Goal: Task Accomplishment & Management: Complete application form

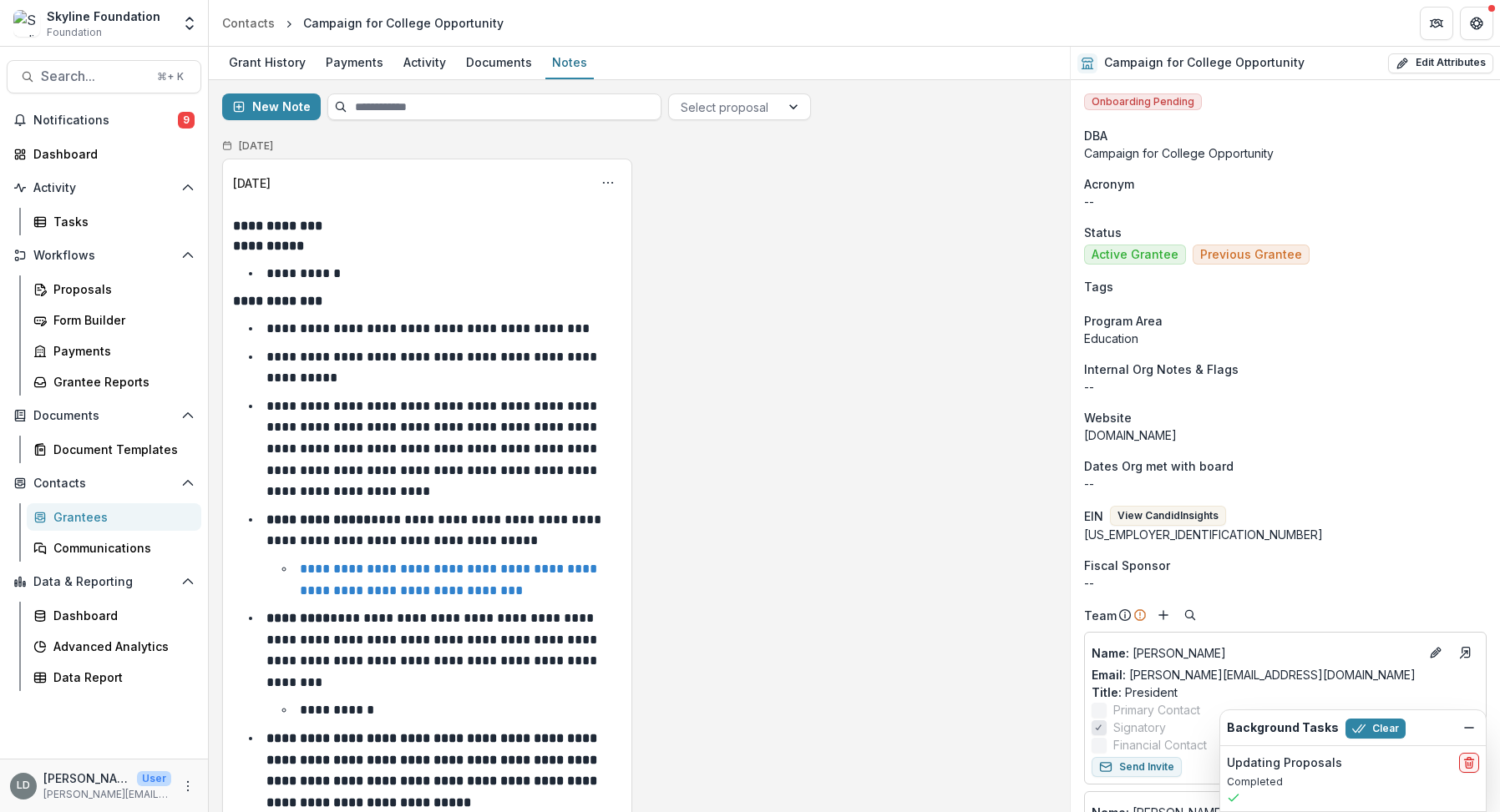
click at [67, 93] on div "Search... ⌘ + K Notifications 9 Dashboard Activity Tasks Workflows Proposals Fo…" at bounding box center [104, 430] width 209 height 766
click at [84, 76] on span "Search..." at bounding box center [93, 76] width 106 height 16
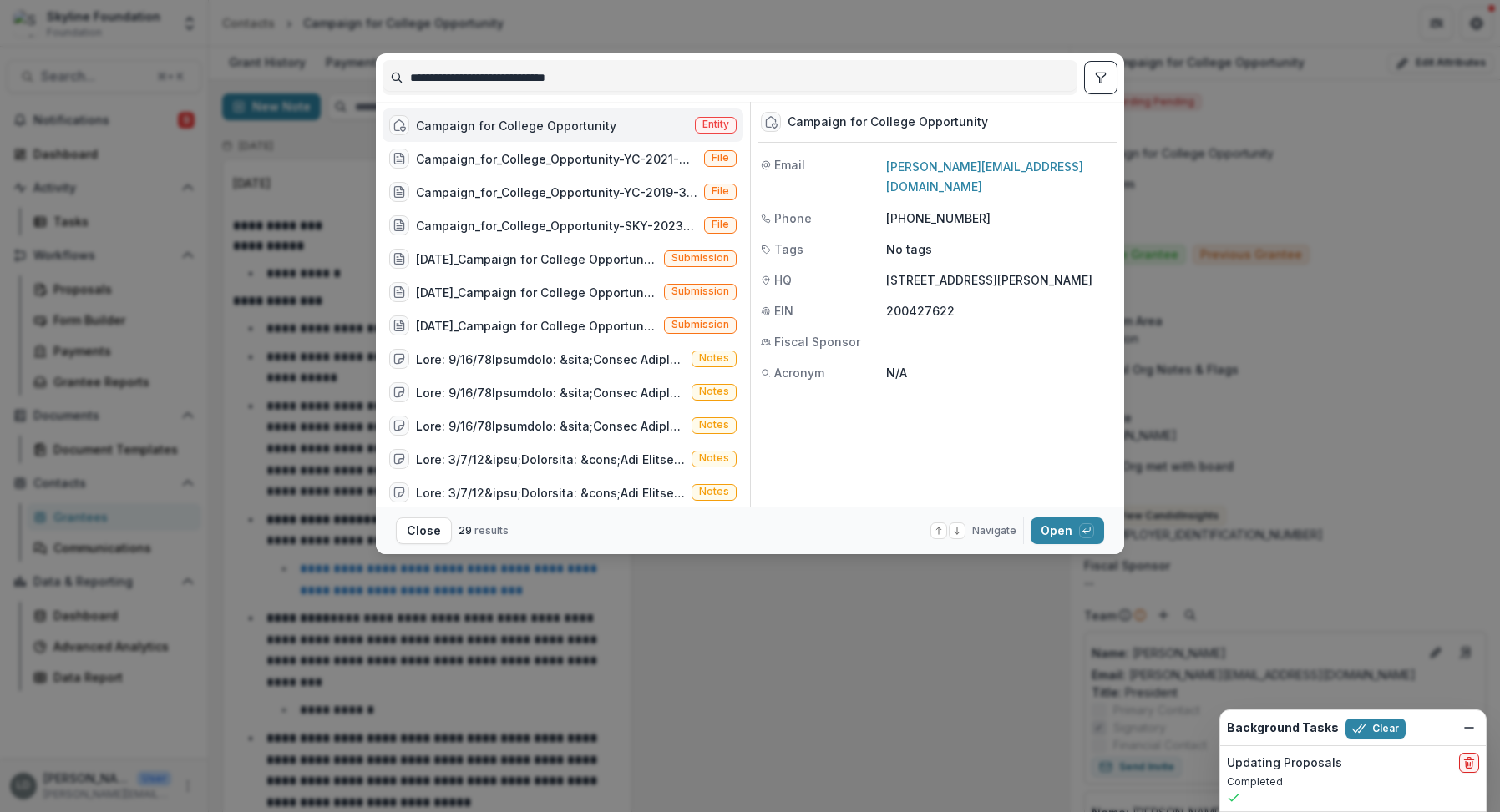
click at [450, 77] on input "**********" at bounding box center [730, 77] width 693 height 27
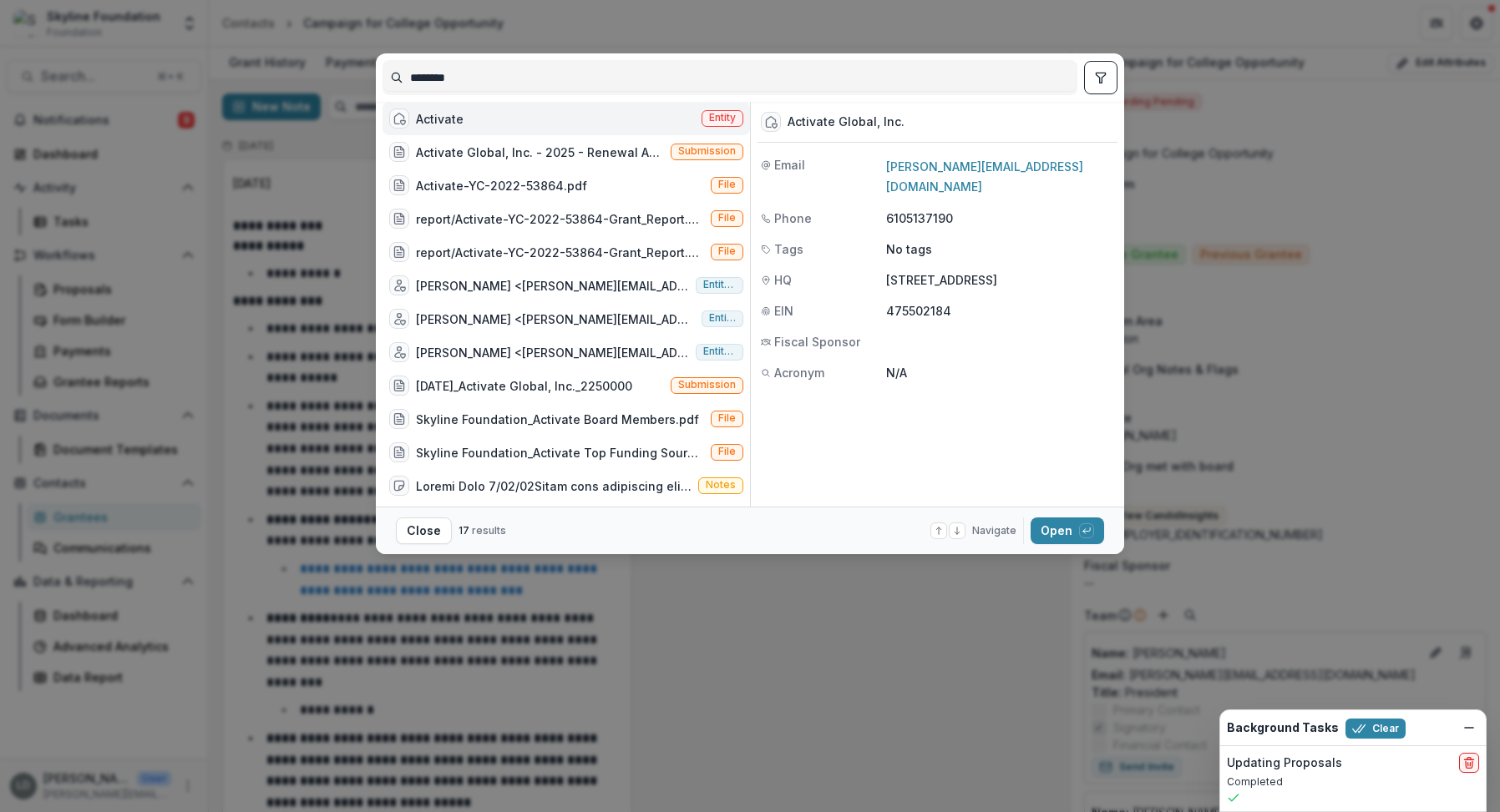
type input "********"
click at [702, 601] on div "******** Activate Entity Activate Global, Inc. - 2025 - Renewal Application Sub…" at bounding box center [750, 406] width 1500 height 812
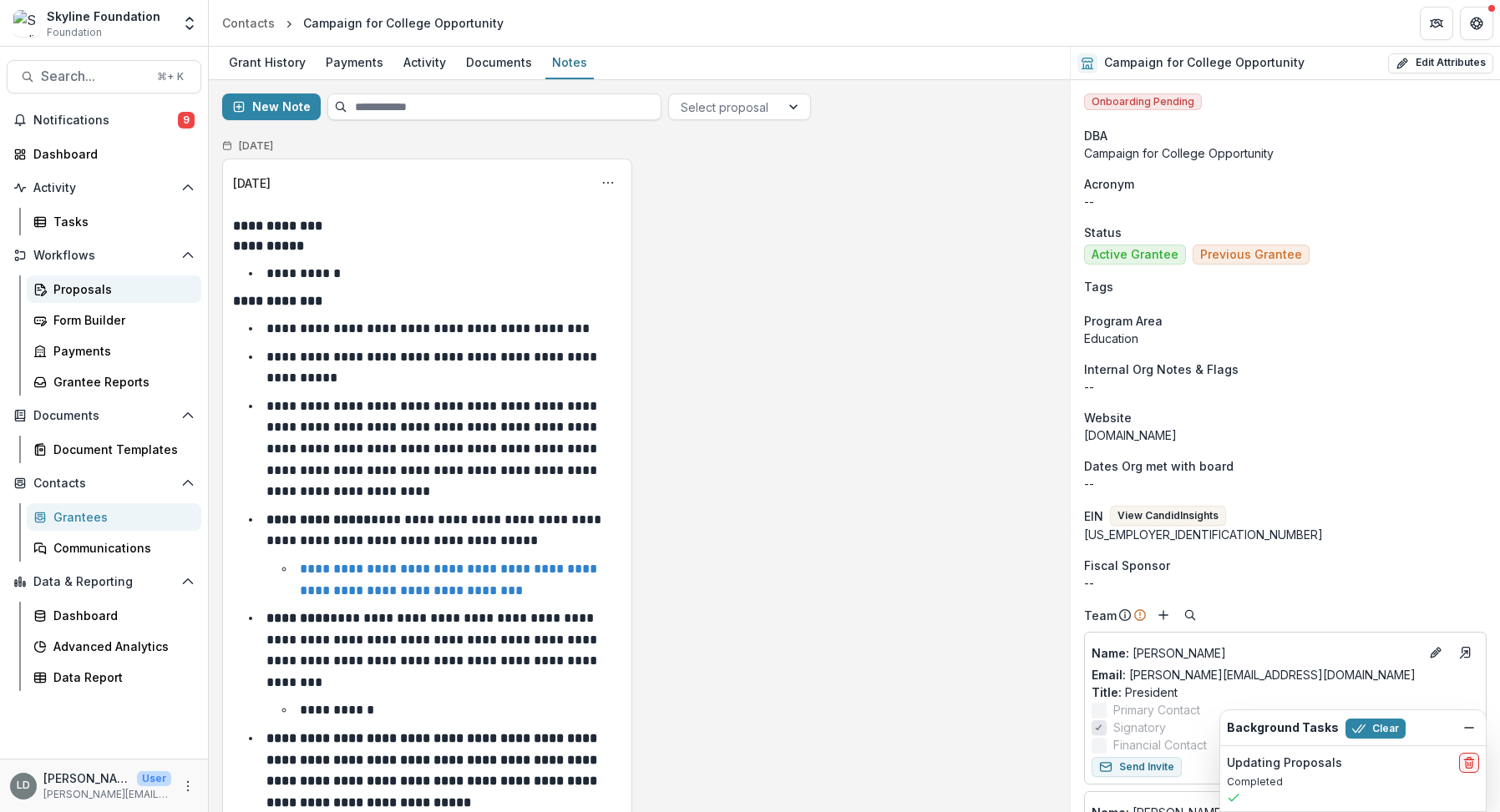
click at [114, 288] on div "Proposals" at bounding box center [120, 289] width 134 height 18
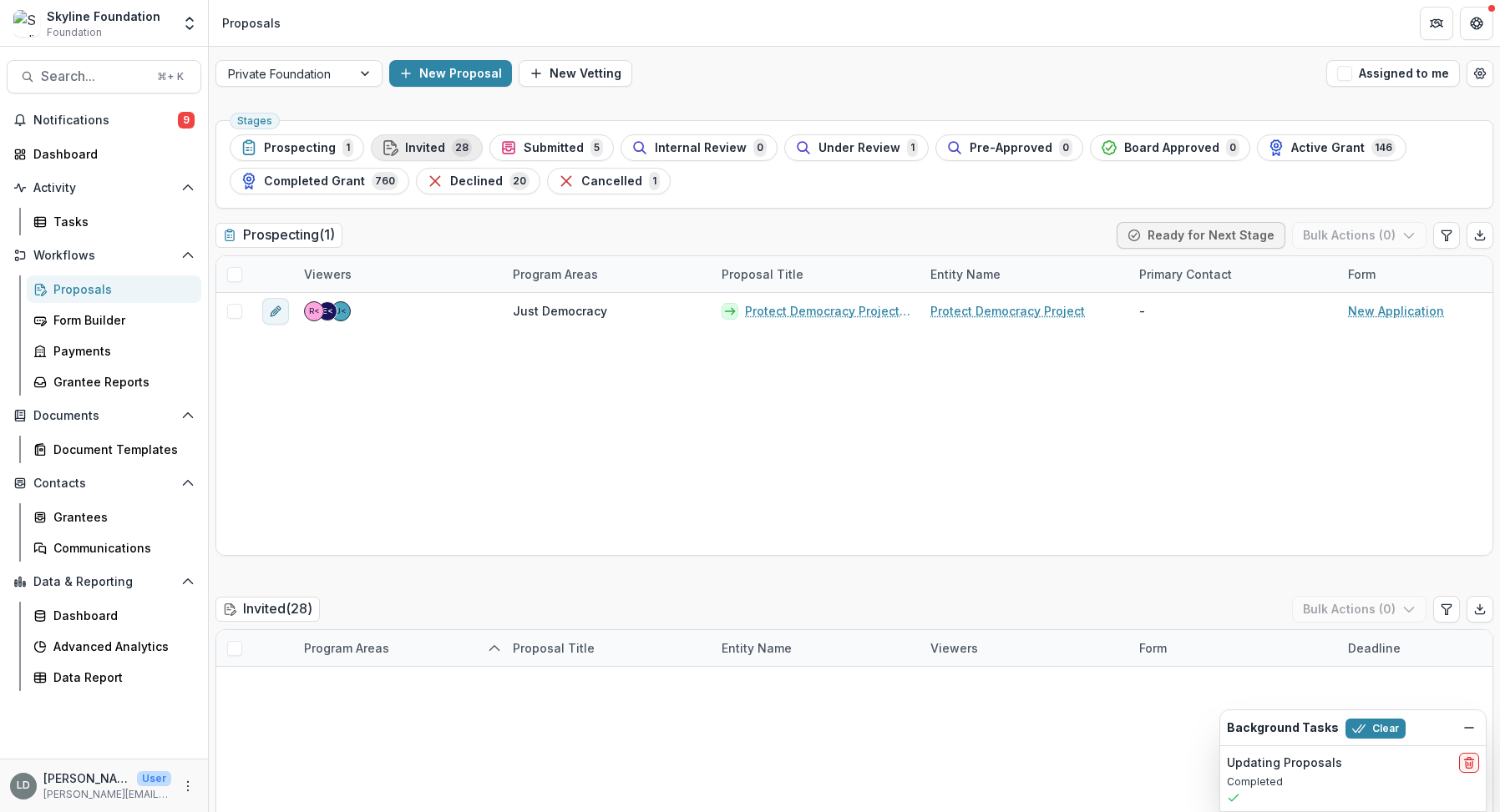
click at [452, 147] on span "28" at bounding box center [462, 147] width 20 height 19
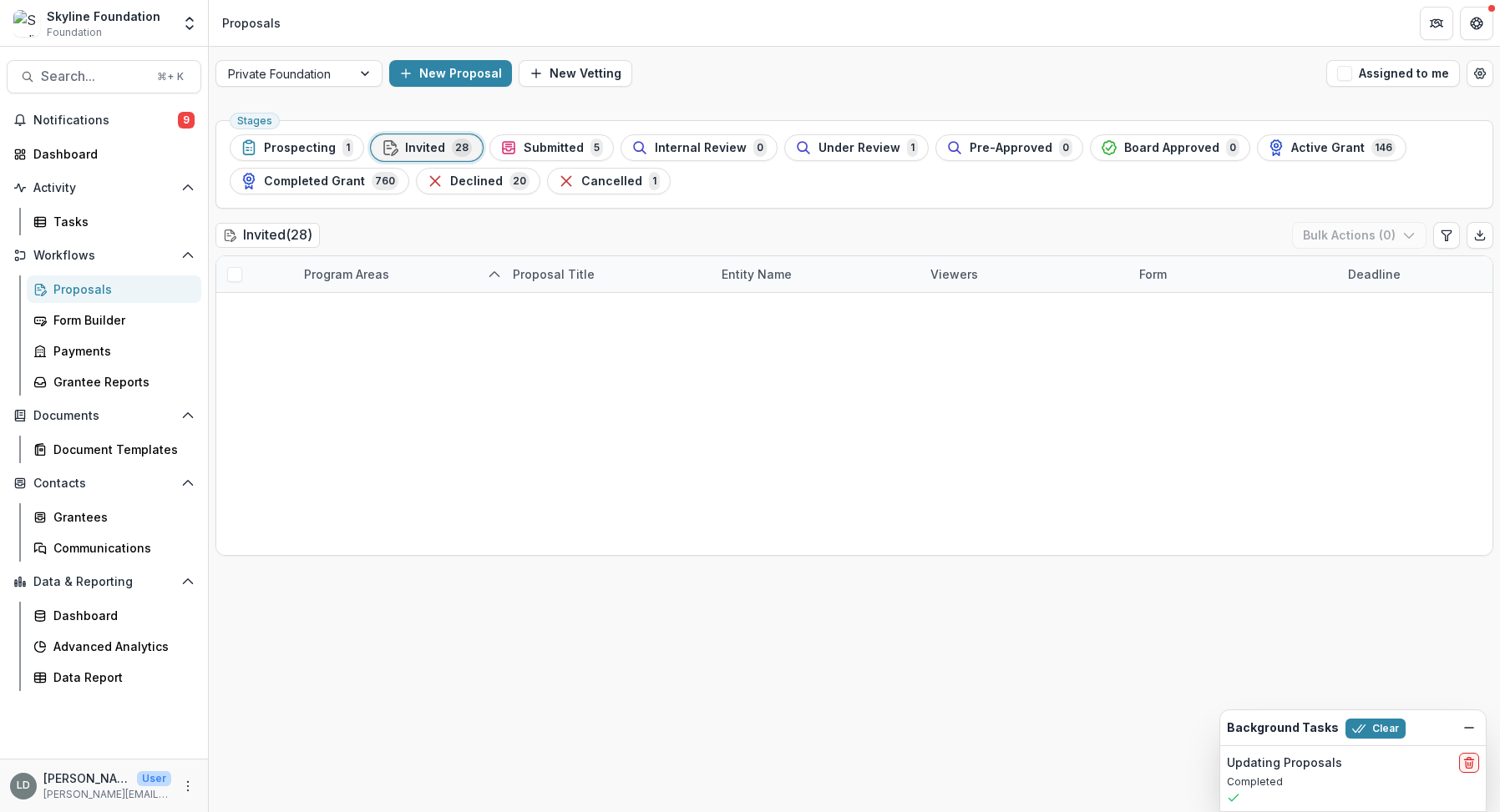
click at [560, 153] on span "Submitted" at bounding box center [554, 148] width 60 height 14
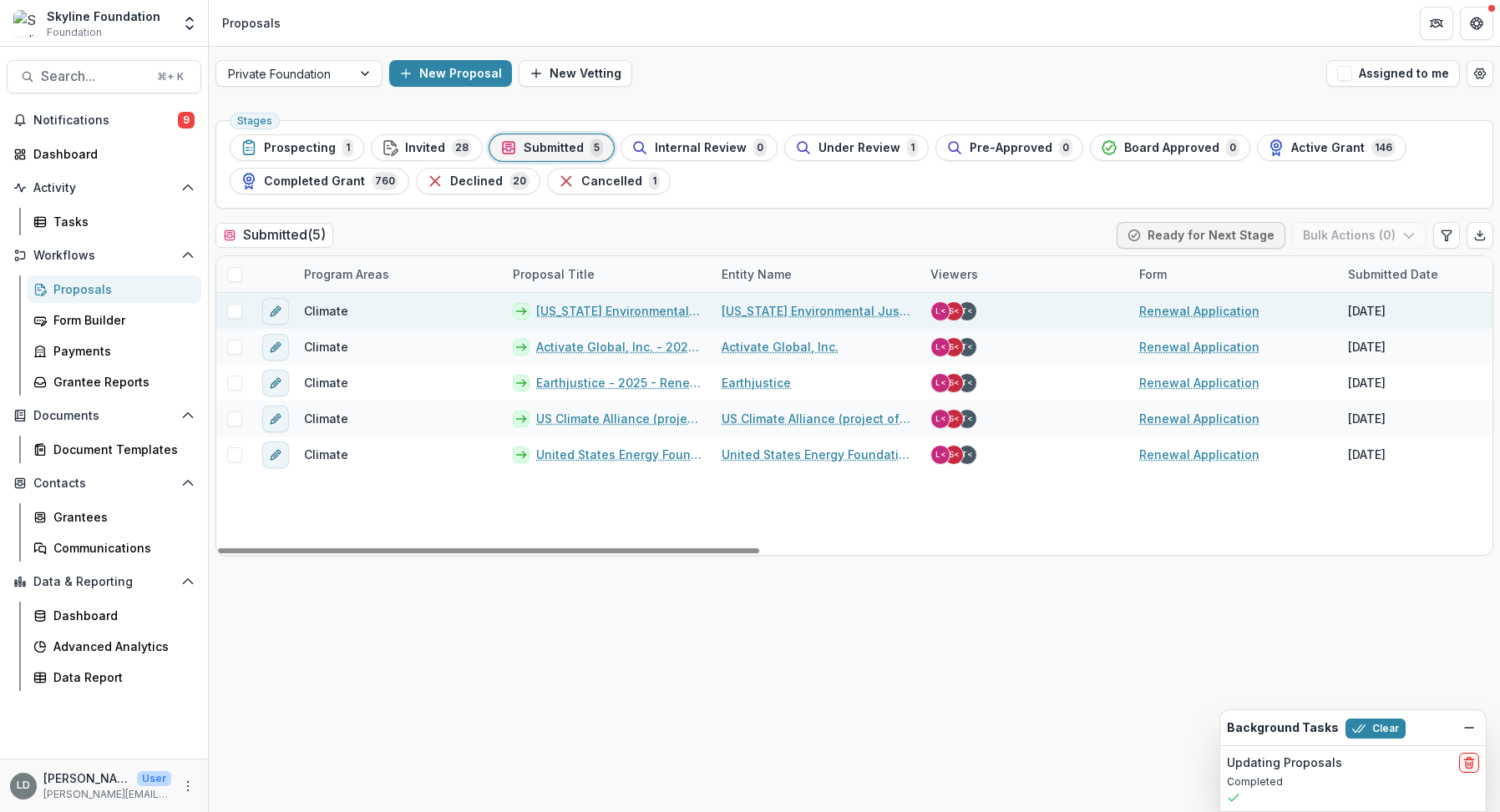
click at [618, 307] on link "[US_STATE] Environmental Justice Alliance - 2025 - Renewal Application" at bounding box center [619, 311] width 165 height 18
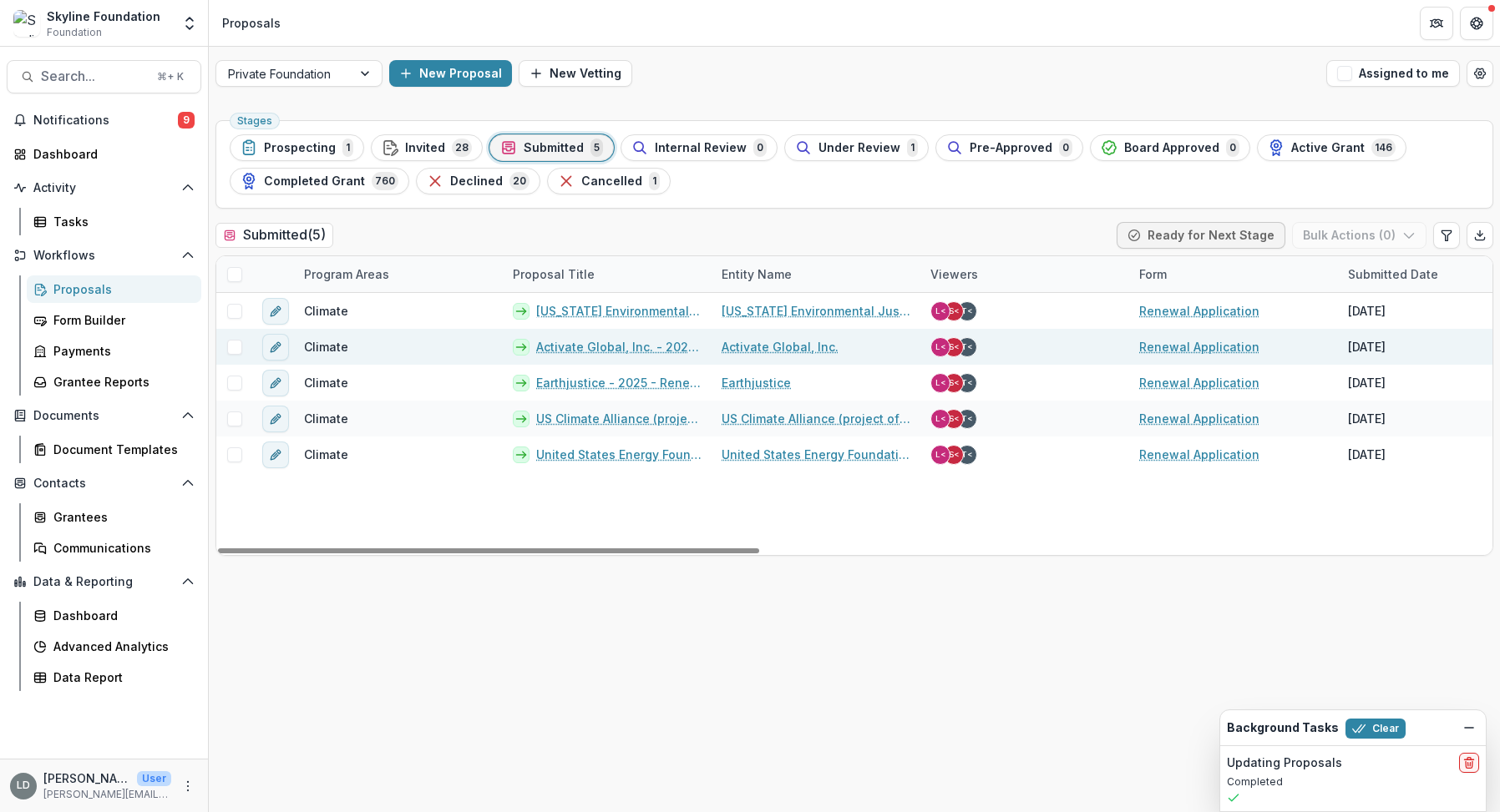
click at [667, 346] on link "Activate Global, Inc. - 2025 - Renewal Application" at bounding box center [619, 347] width 165 height 18
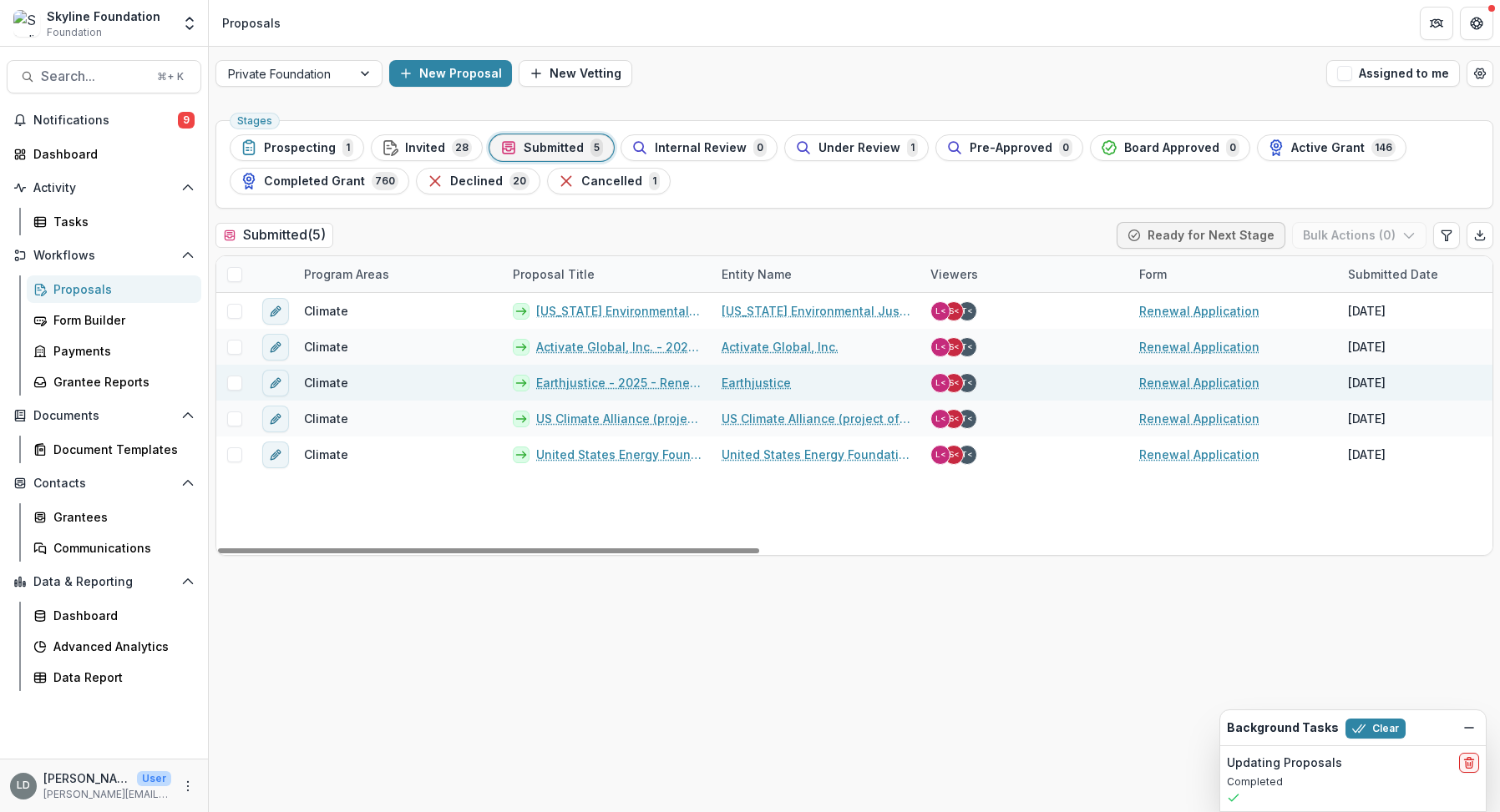
click at [648, 379] on link "Earthjustice - 2025 - Renewal Application" at bounding box center [619, 382] width 165 height 18
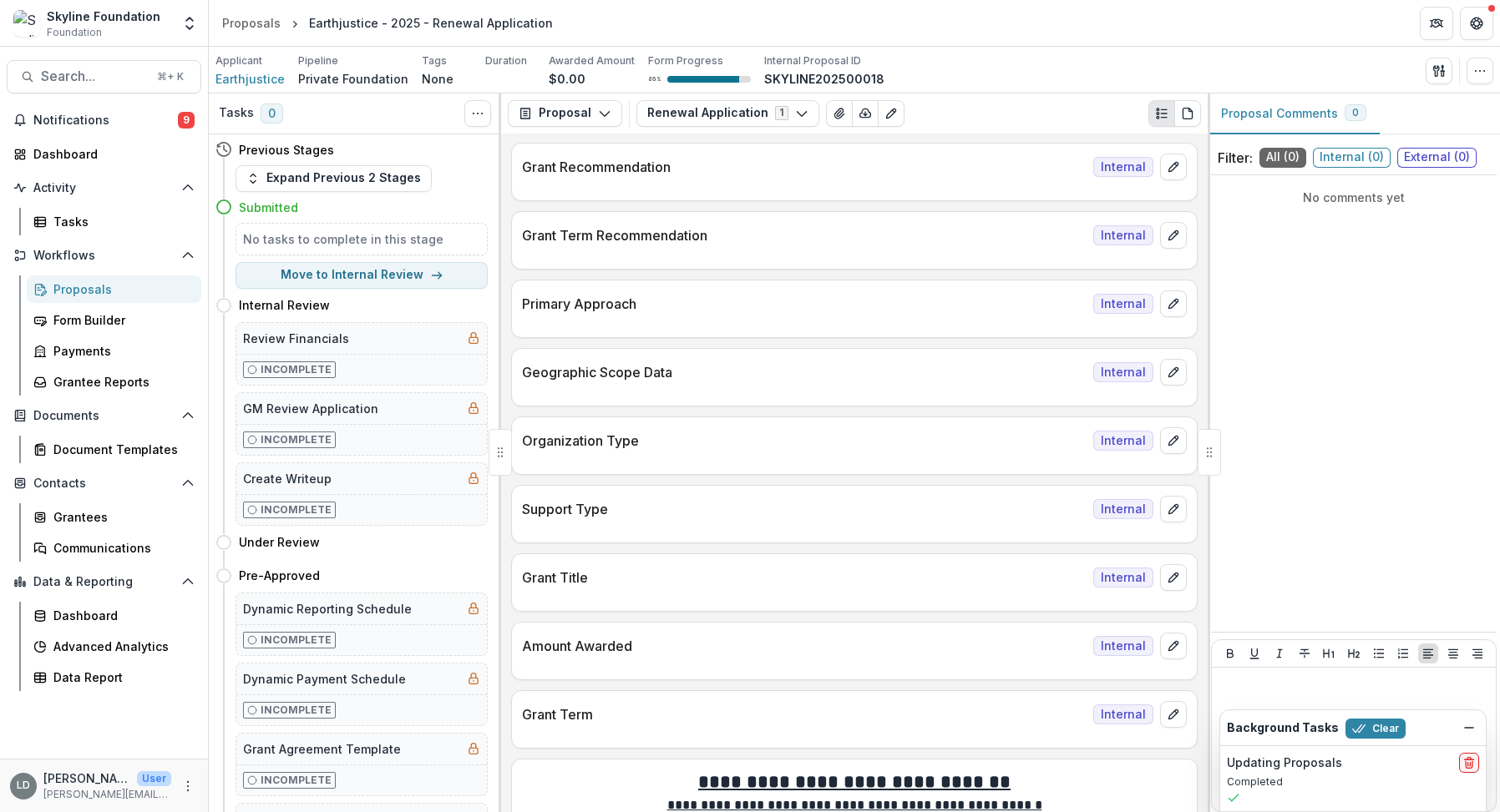
scroll to position [552, 0]
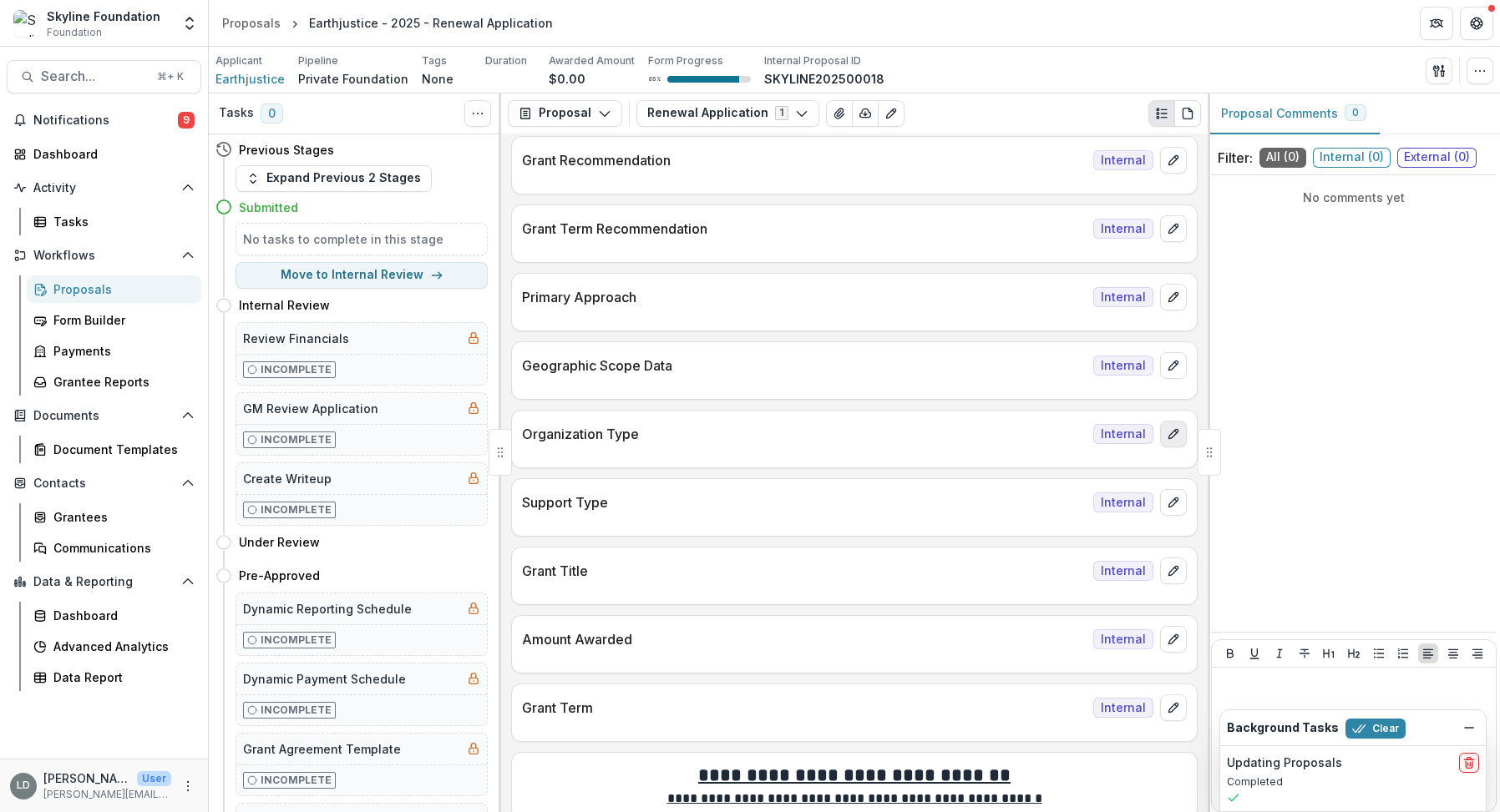
click at [1176, 427] on button "edit" at bounding box center [1173, 434] width 27 height 27
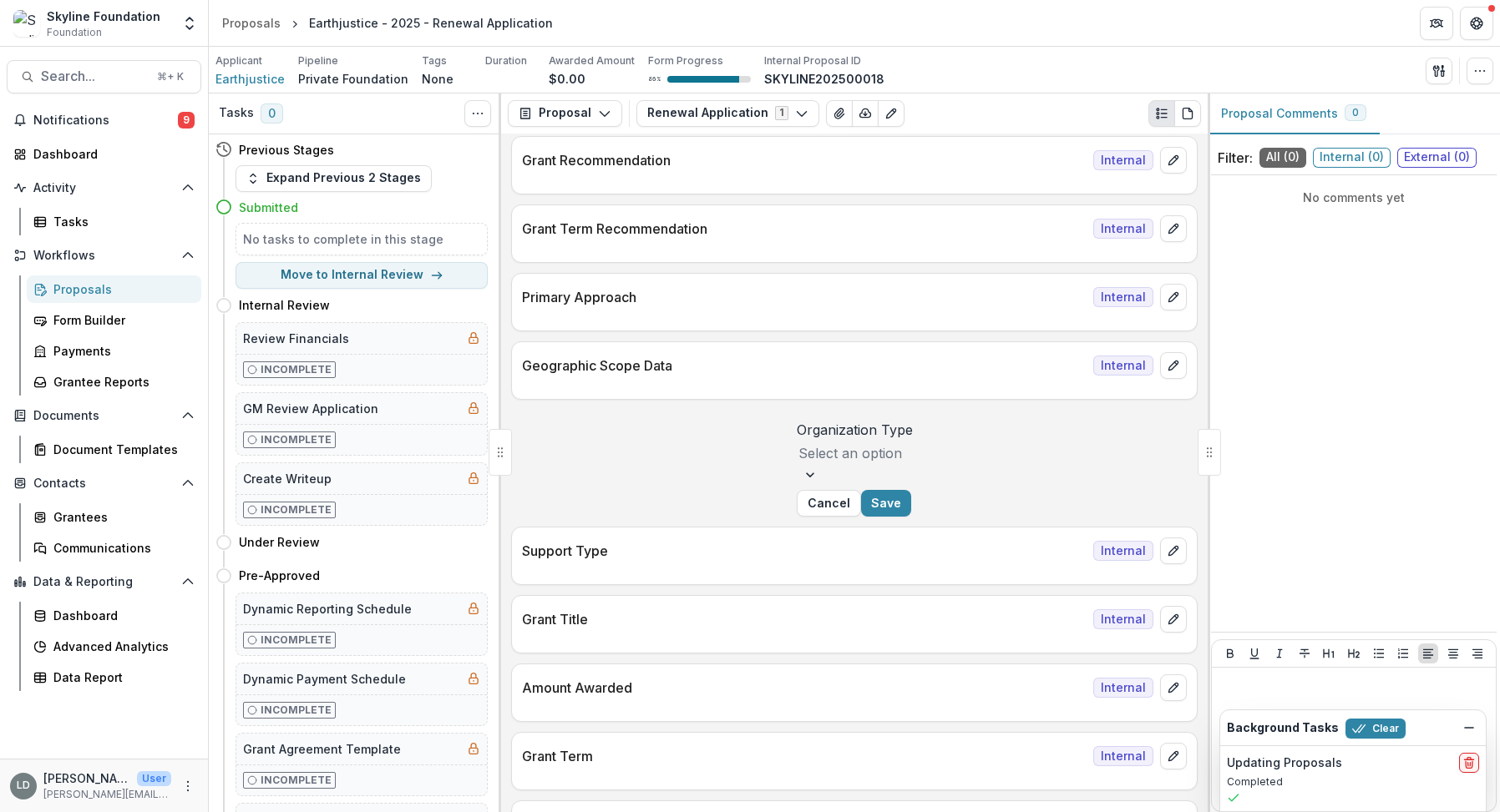
click at [912, 484] on div "Organization Type Select an option" at bounding box center [854, 451] width 116 height 63
click at [911, 465] on div at bounding box center [854, 453] width 113 height 23
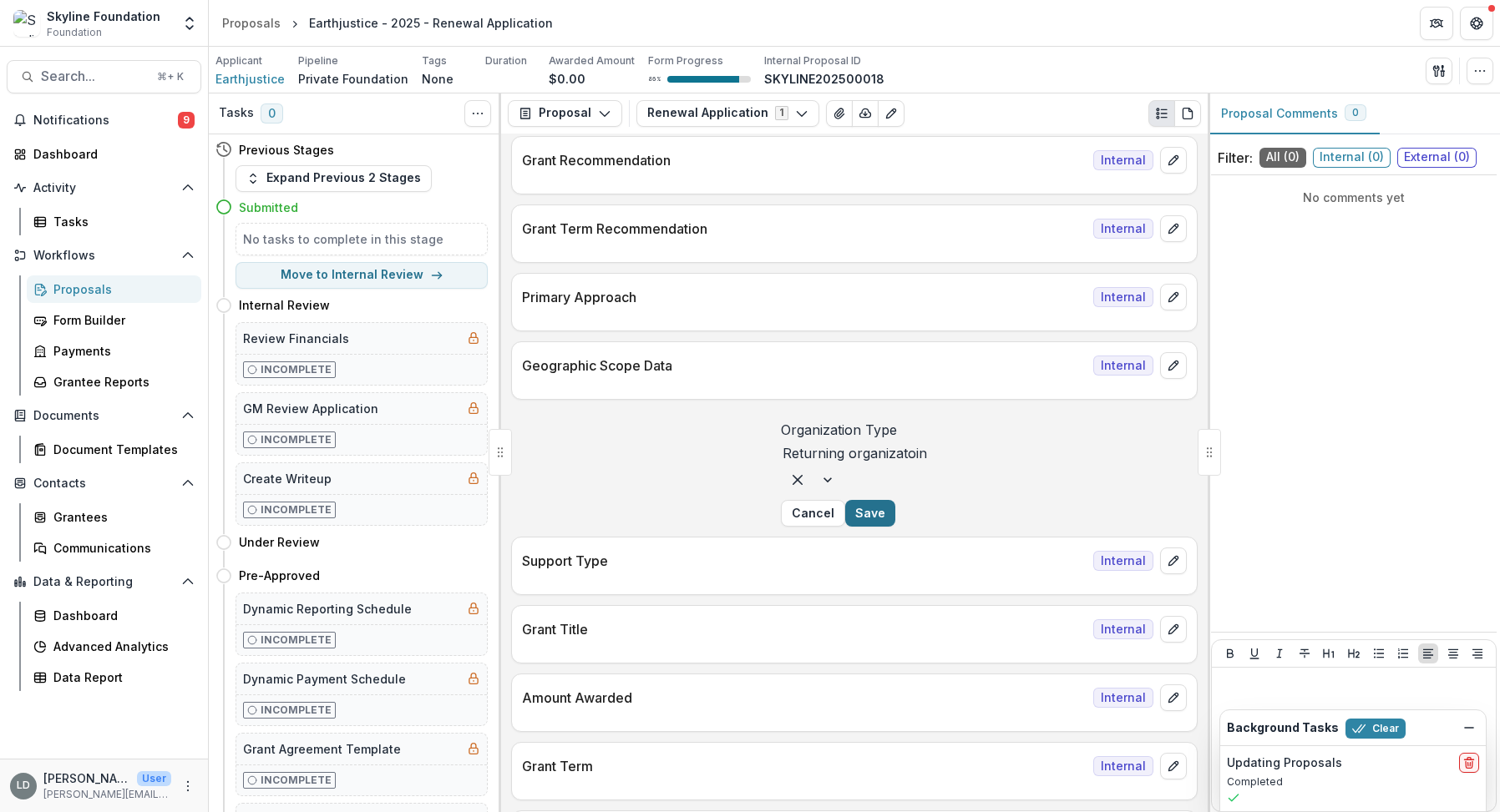
click at [895, 527] on button "Save" at bounding box center [870, 513] width 50 height 27
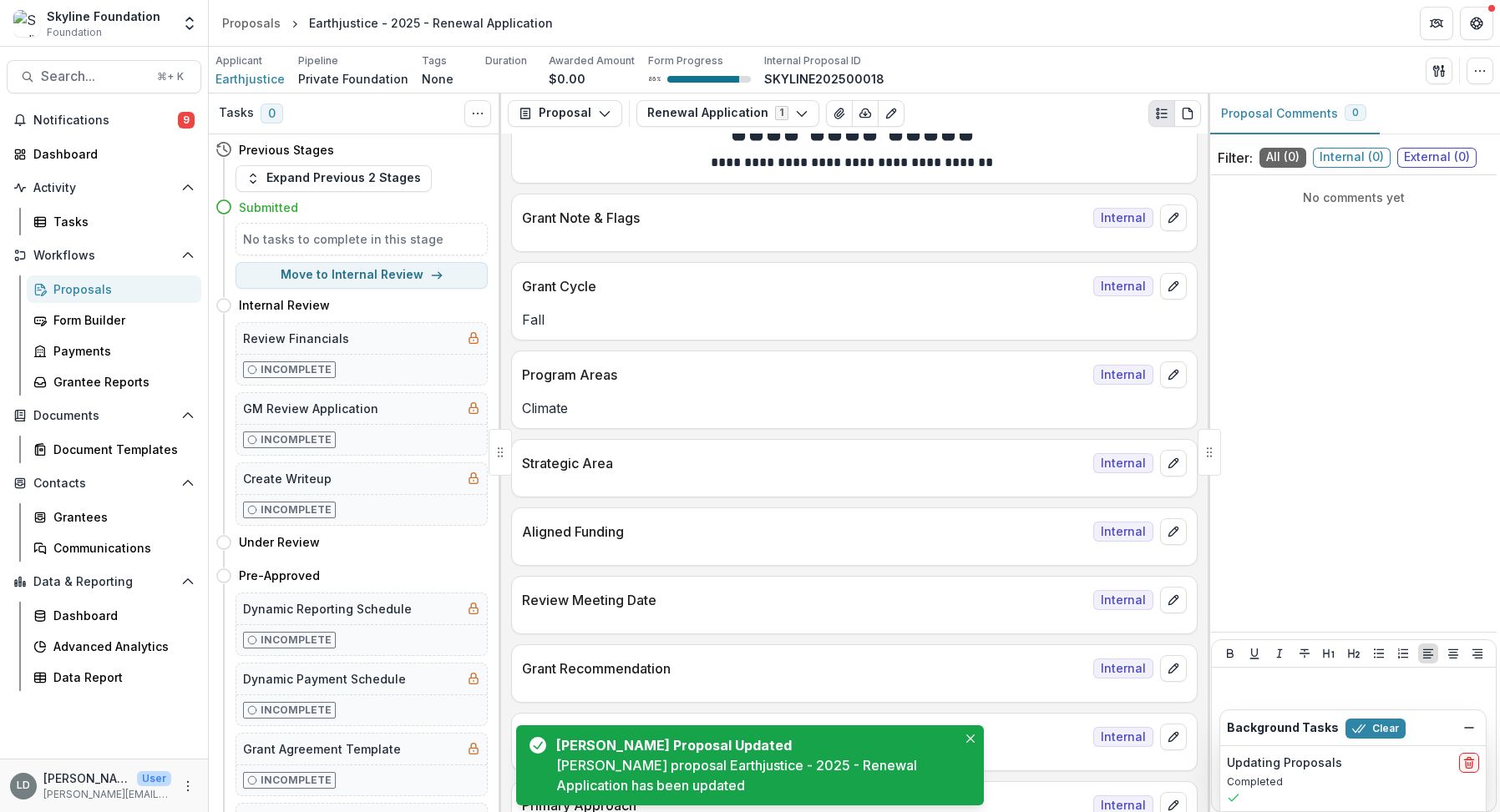
scroll to position [0, 0]
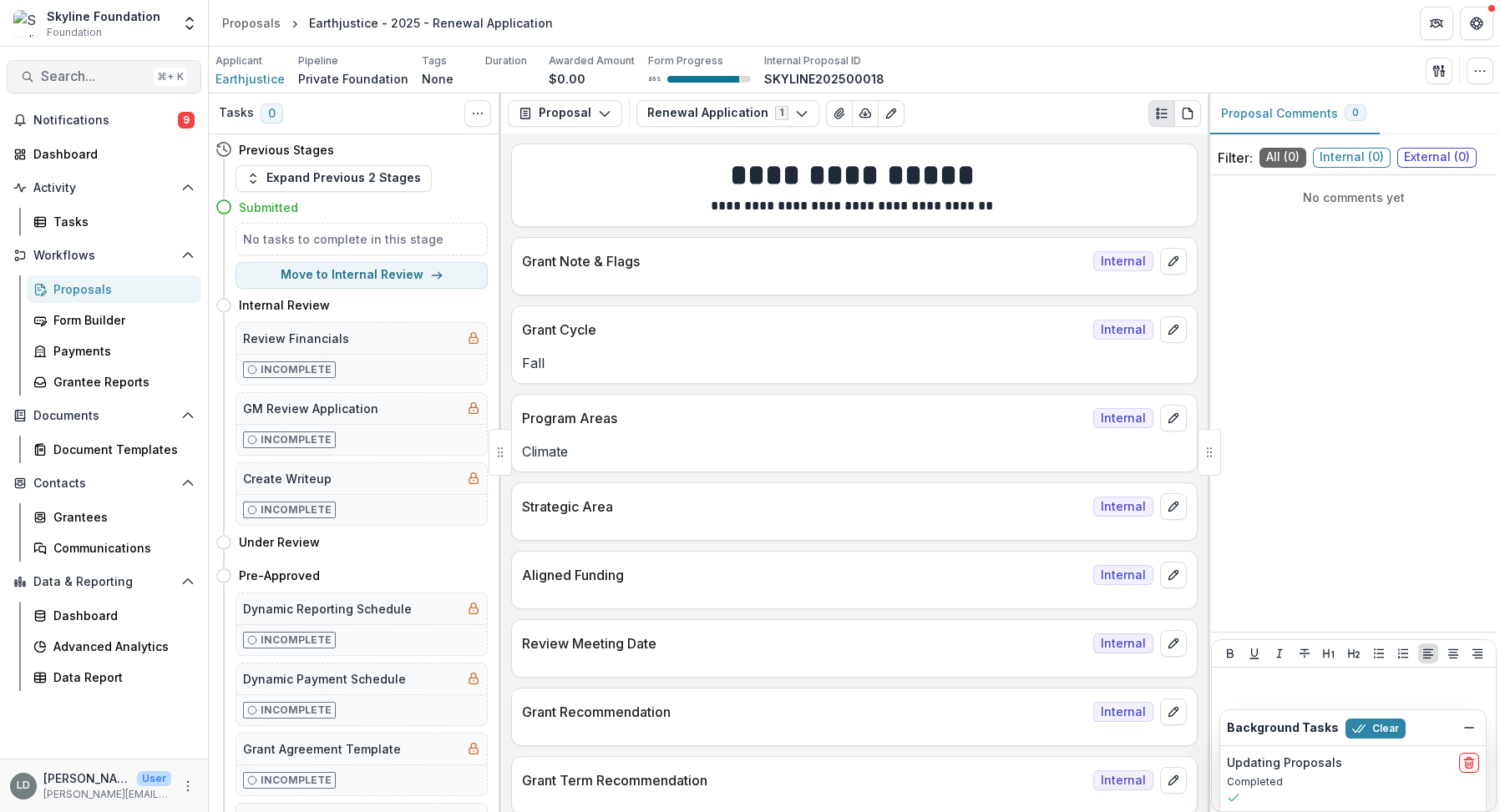
click at [99, 84] on button "Search... ⌘ + K" at bounding box center [104, 77] width 194 height 34
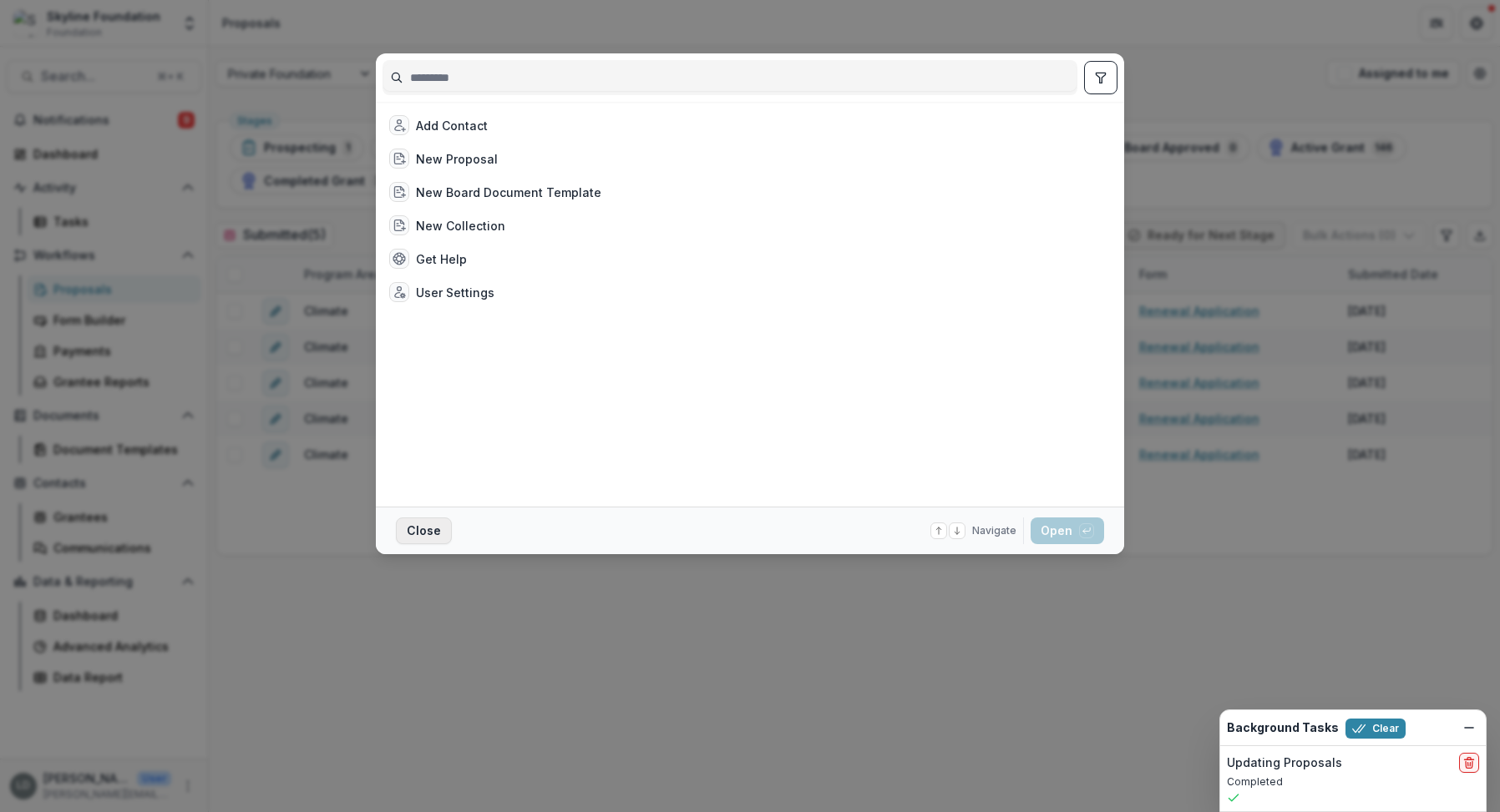
click at [430, 537] on button "Close" at bounding box center [423, 531] width 56 height 27
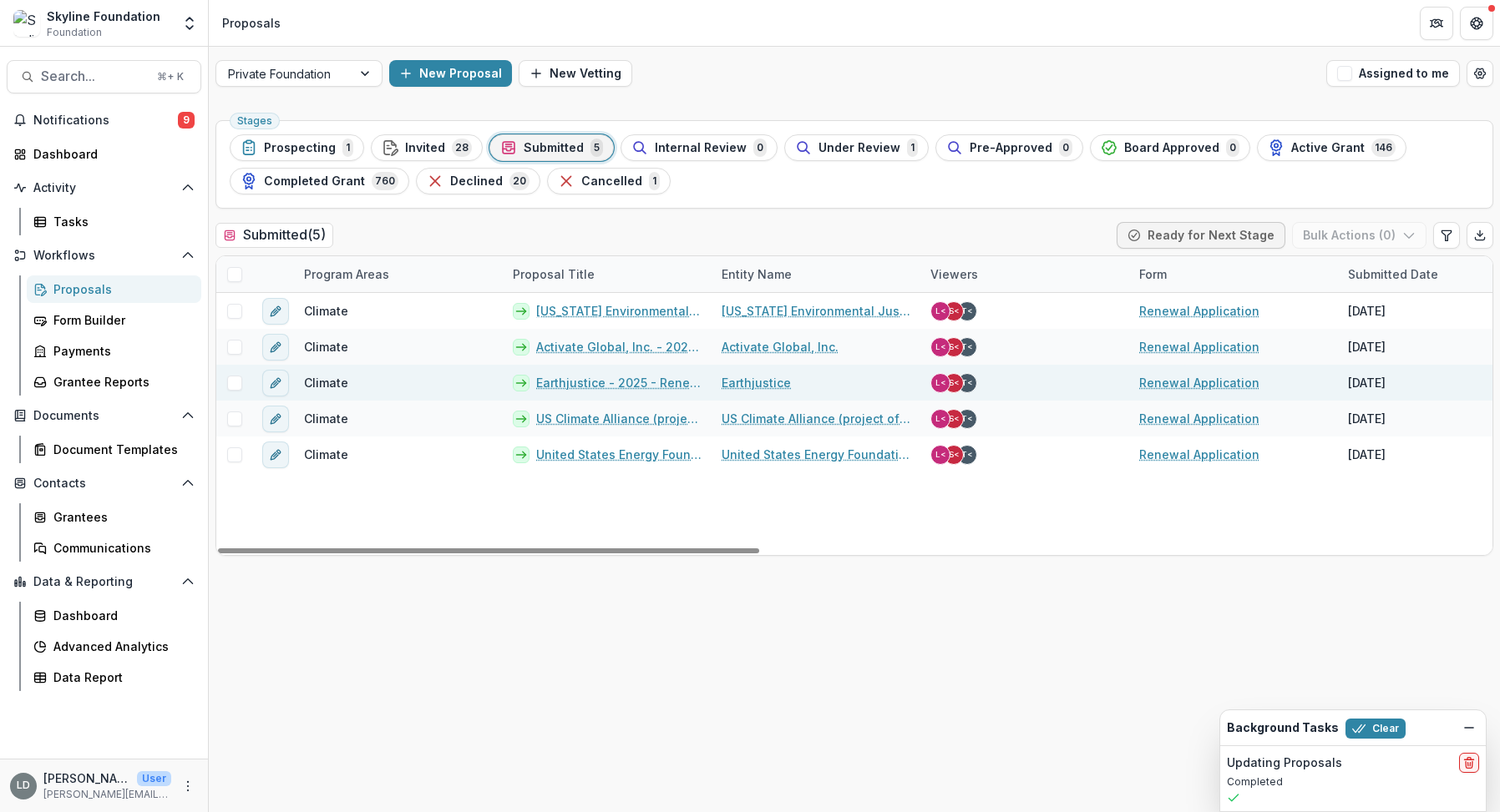
click at [581, 382] on link "Earthjustice - 2025 - Renewal Application" at bounding box center [619, 382] width 165 height 18
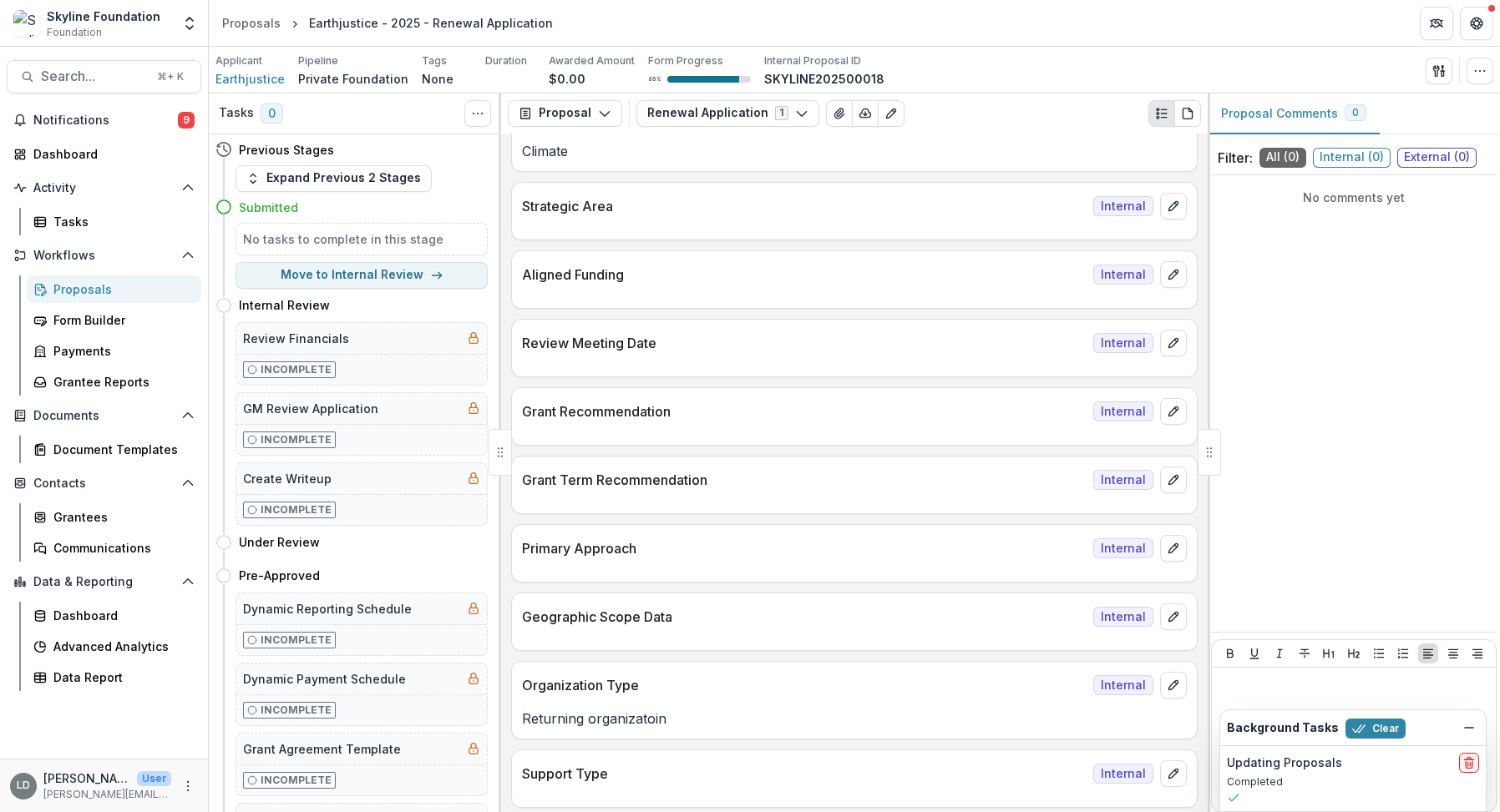
scroll to position [316, 0]
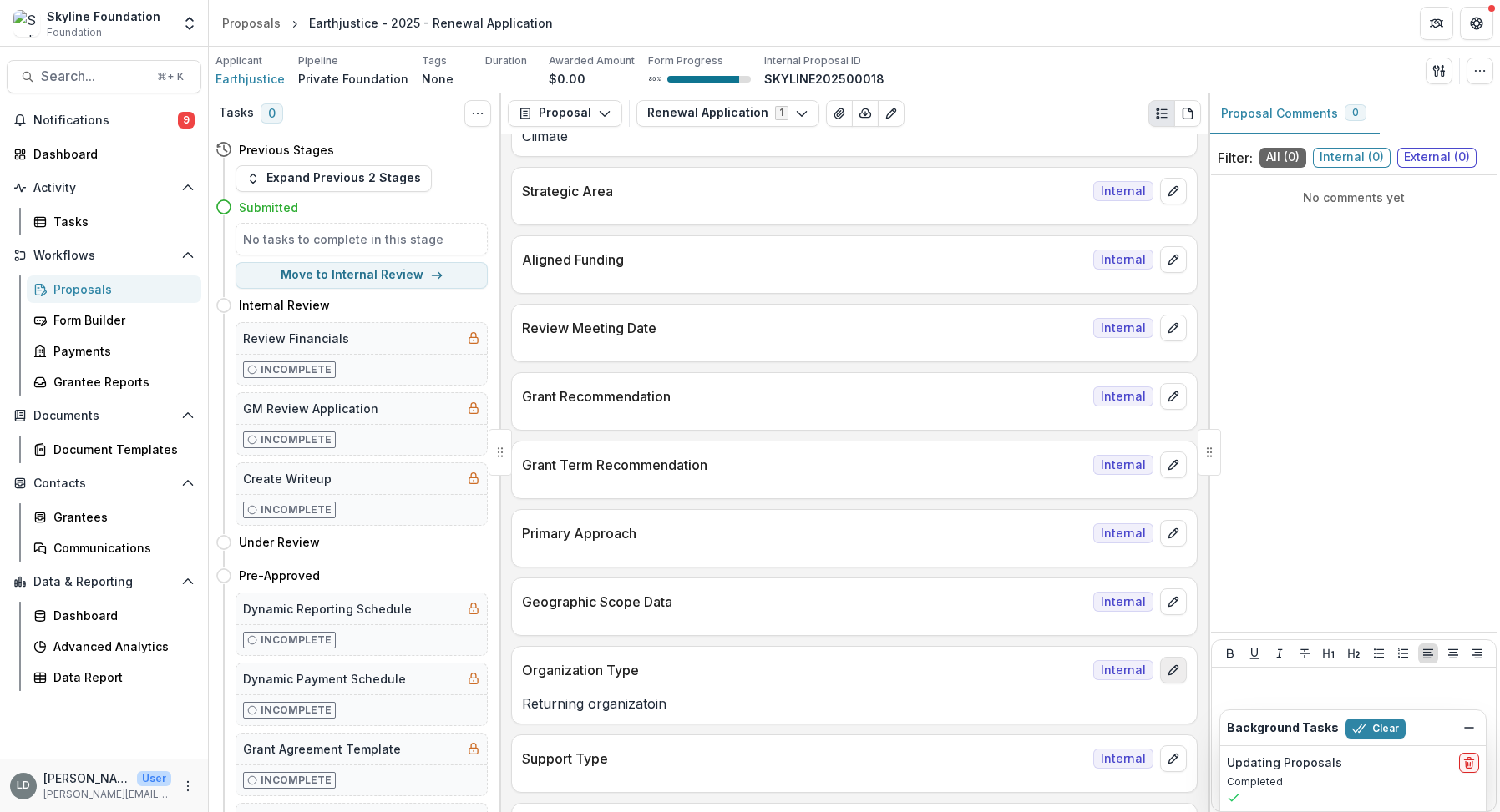
click at [1160, 667] on button "edit" at bounding box center [1173, 670] width 27 height 27
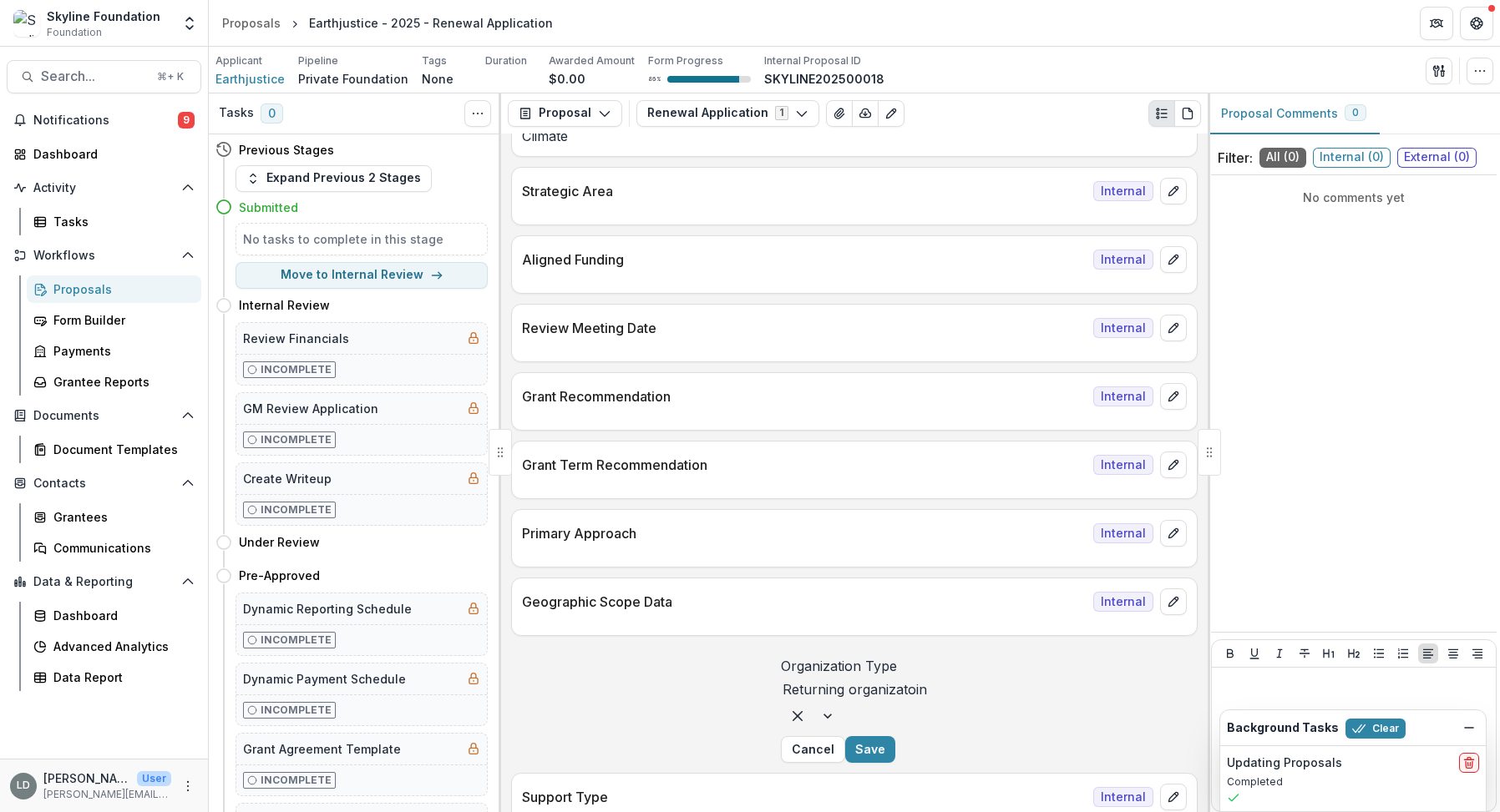
click at [789, 701] on div at bounding box center [854, 690] width 145 height 23
click at [816, 663] on label "Organization Type" at bounding box center [855, 666] width 148 height 20
click at [782, 680] on input "Organization Type" at bounding box center [782, 690] width 0 height 20
click at [845, 763] on button "Cancel" at bounding box center [813, 750] width 64 height 27
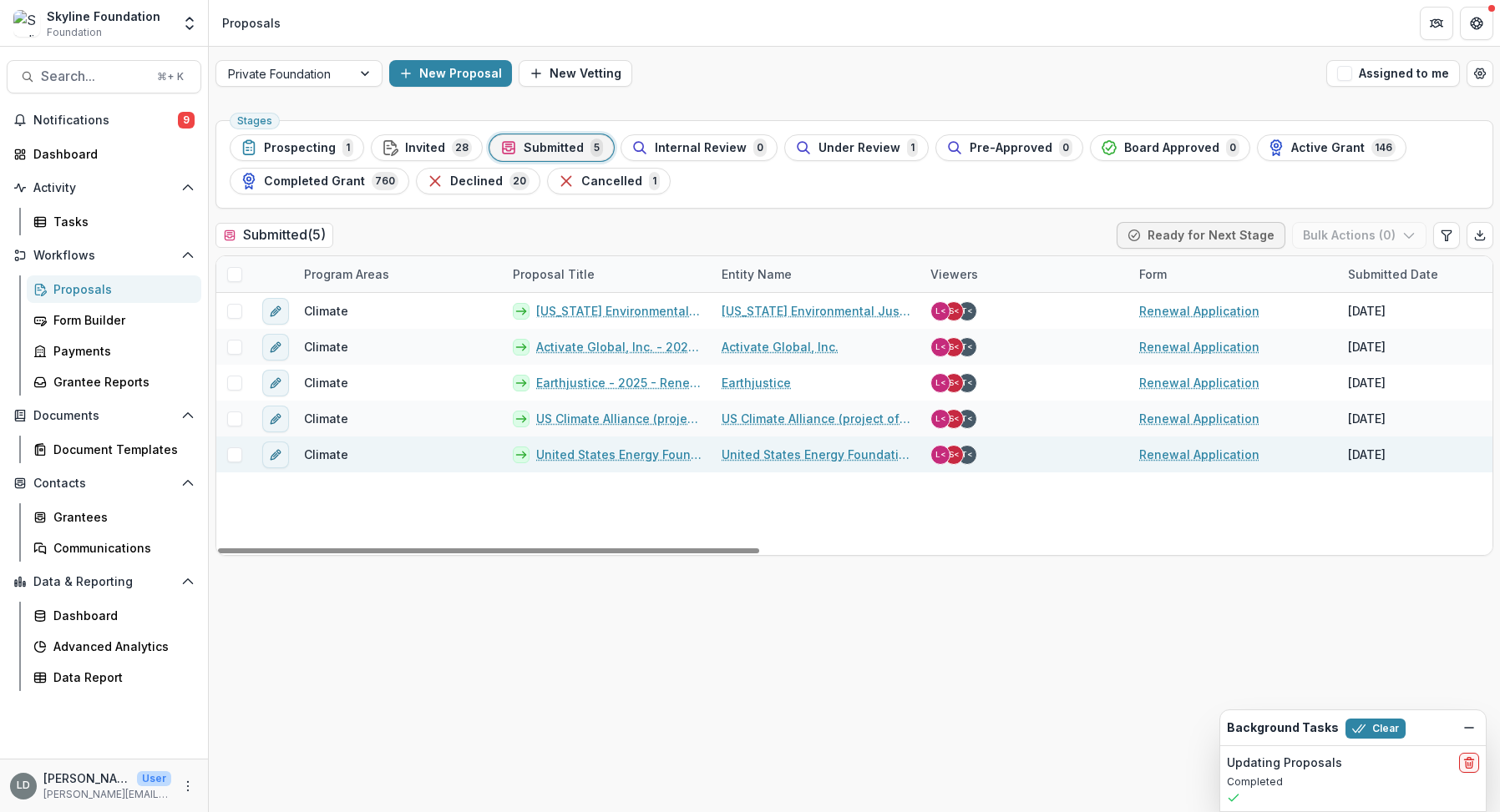
click at [603, 454] on link "United States Energy Foundation - 2025 - Renewal Application" at bounding box center [619, 454] width 165 height 18
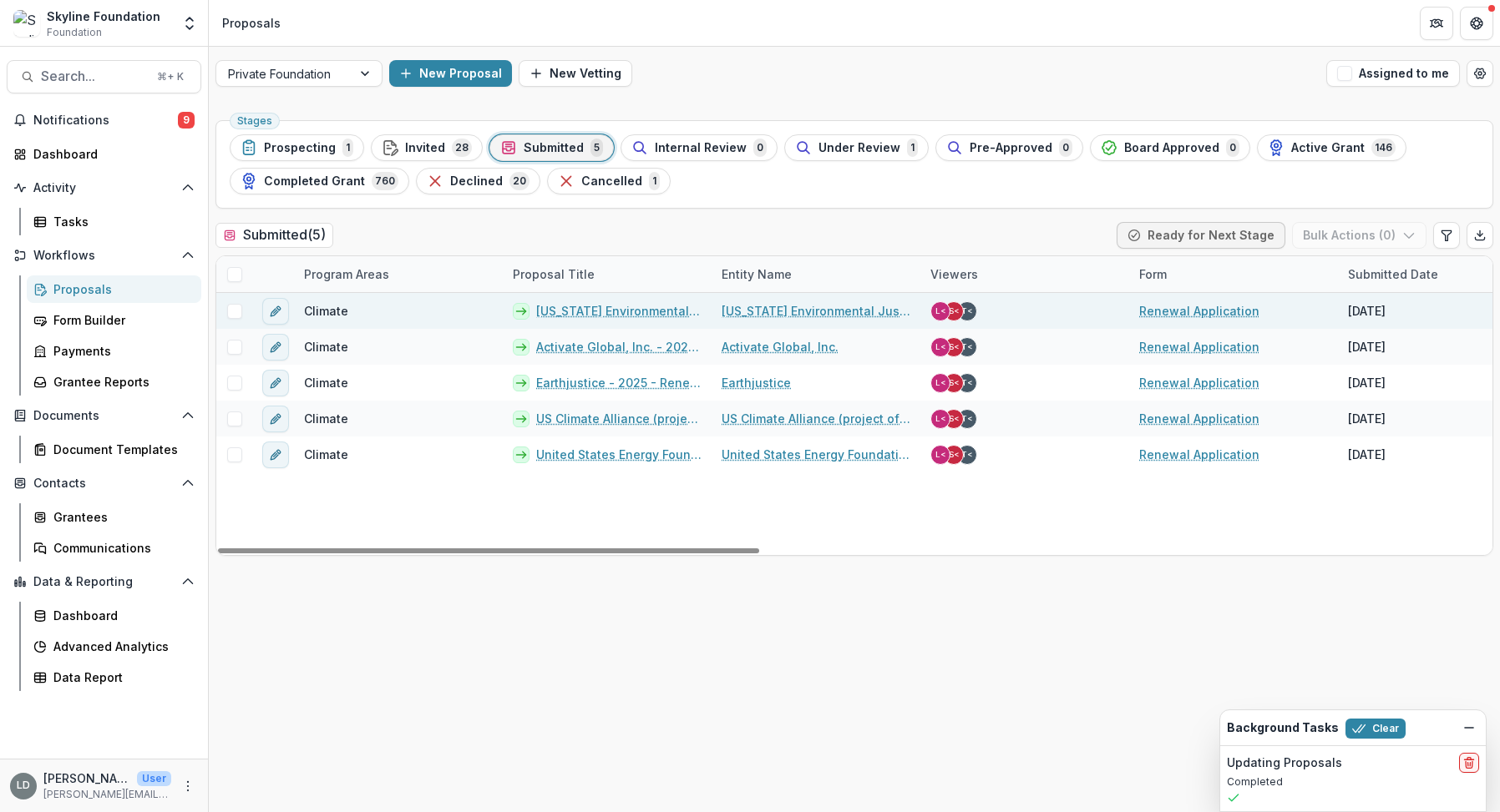
click at [573, 308] on link "[US_STATE] Environmental Justice Alliance - 2025 - Renewal Application" at bounding box center [619, 311] width 165 height 18
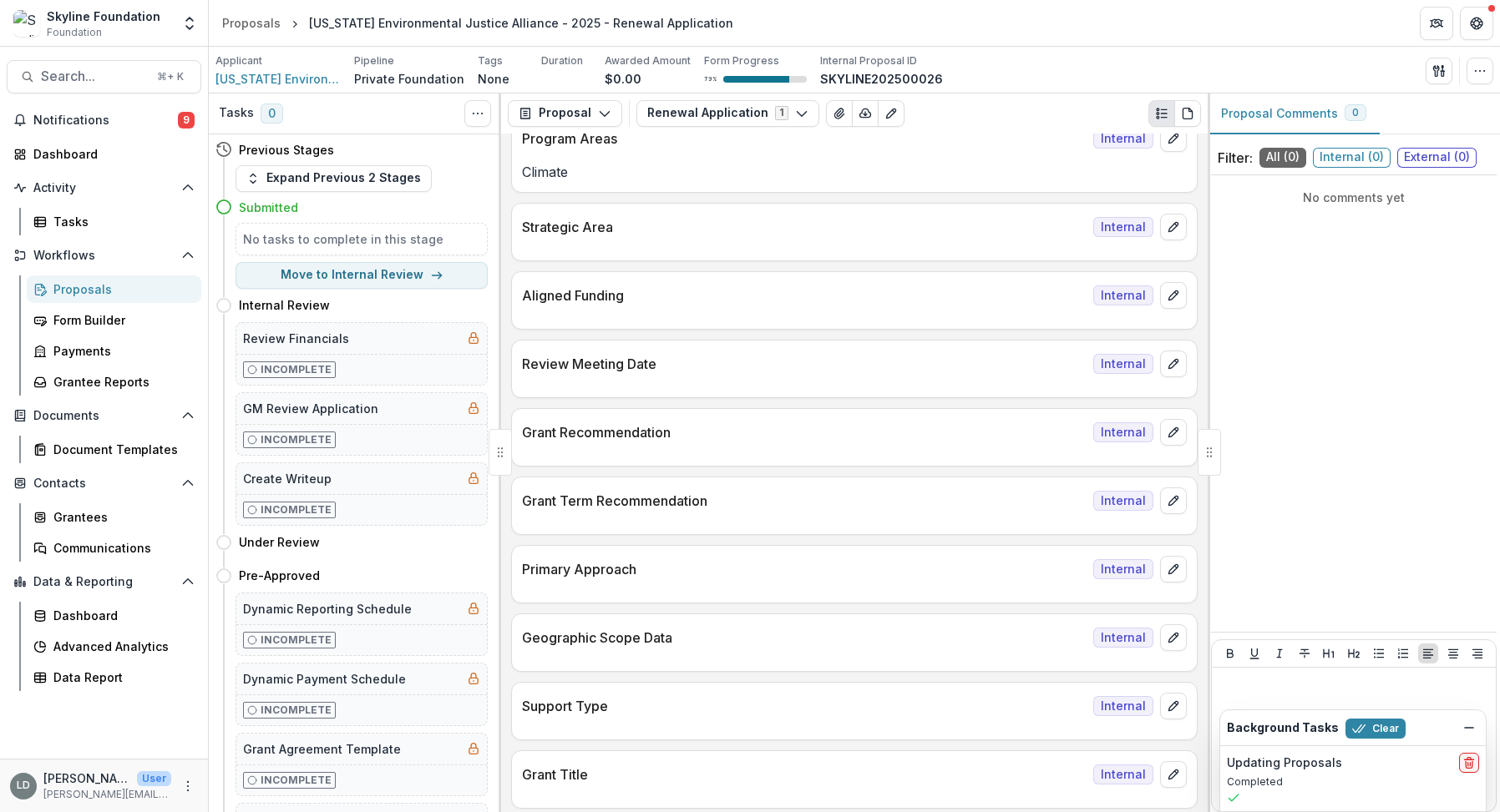
scroll to position [349, 0]
